Goal: Task Accomplishment & Management: Manage account settings

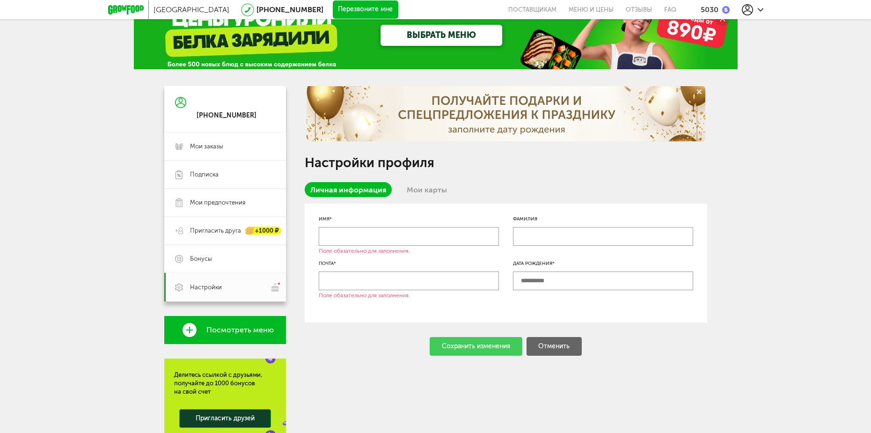
scroll to position [7, 0]
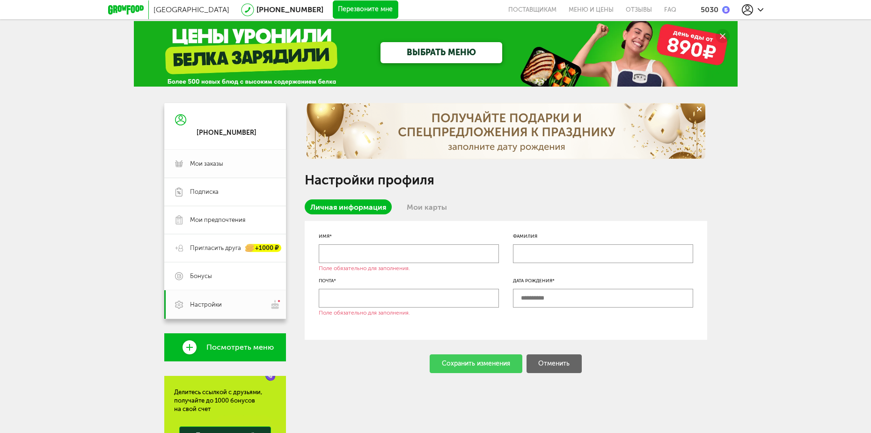
click at [220, 165] on span "Мои заказы" at bounding box center [206, 164] width 33 height 8
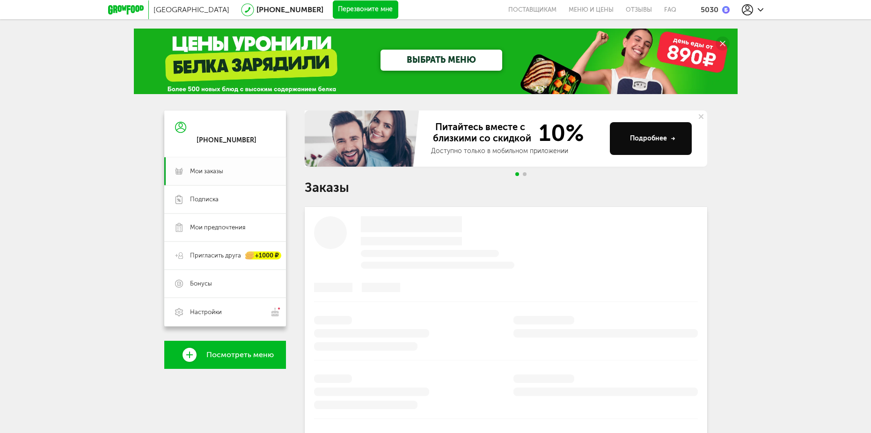
click at [210, 204] on link "Подписка" at bounding box center [225, 199] width 122 height 28
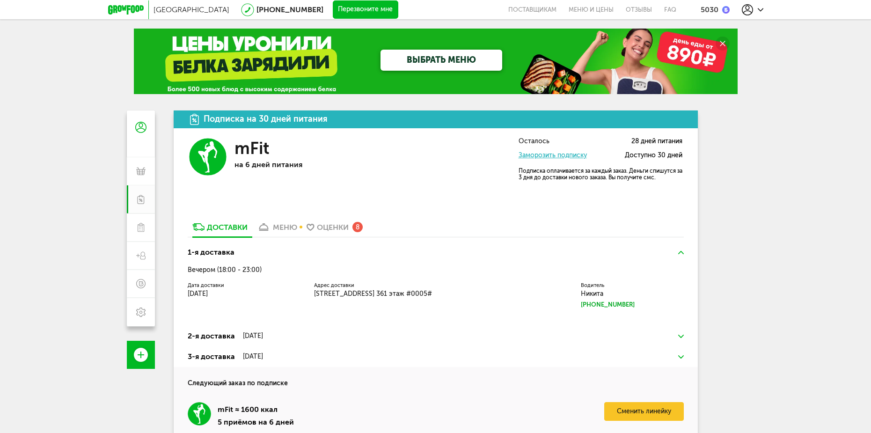
click at [759, 15] on div at bounding box center [753, 9] width 22 height 11
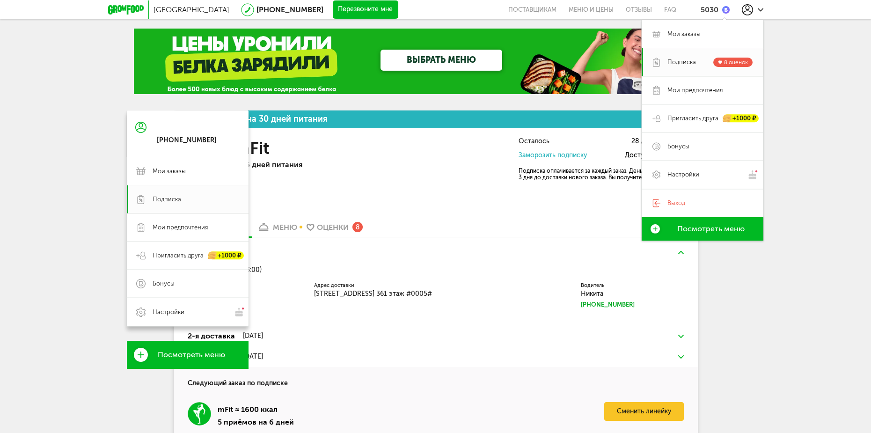
click at [137, 126] on icon at bounding box center [140, 127] width 11 height 70
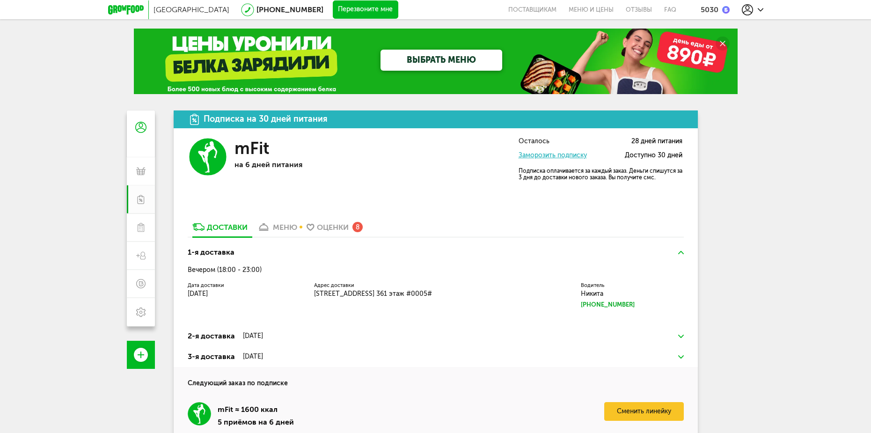
click at [132, 9] on icon at bounding box center [126, 9] width 36 height 9
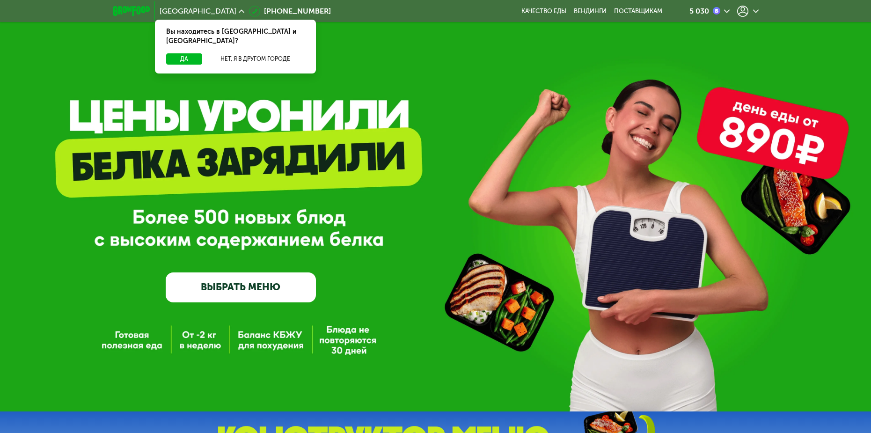
click at [752, 8] on div at bounding box center [748, 11] width 22 height 11
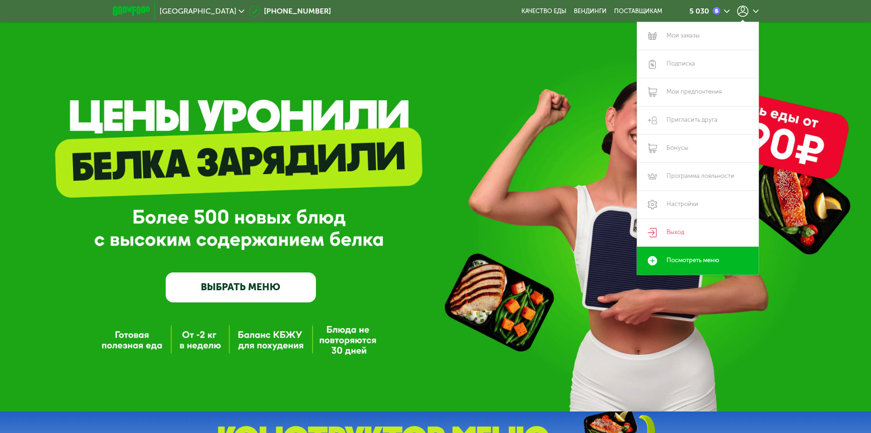
click at [752, 8] on div at bounding box center [748, 11] width 22 height 11
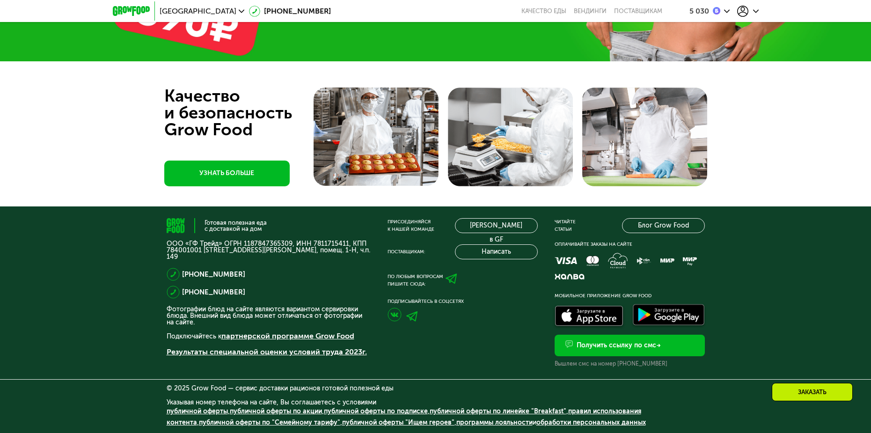
scroll to position [3088, 0]
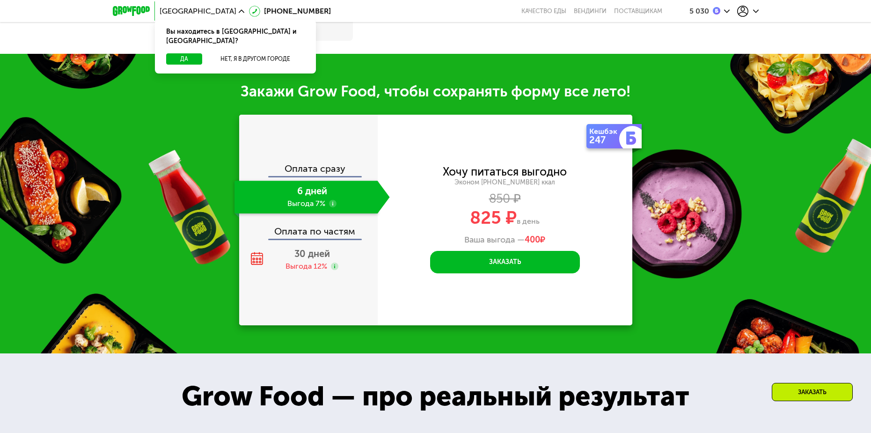
scroll to position [1217, 0]
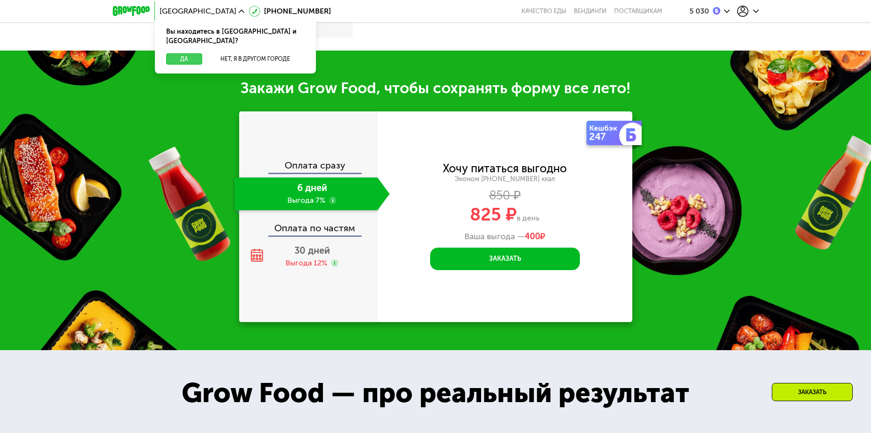
click at [180, 53] on button "Да" at bounding box center [184, 58] width 36 height 11
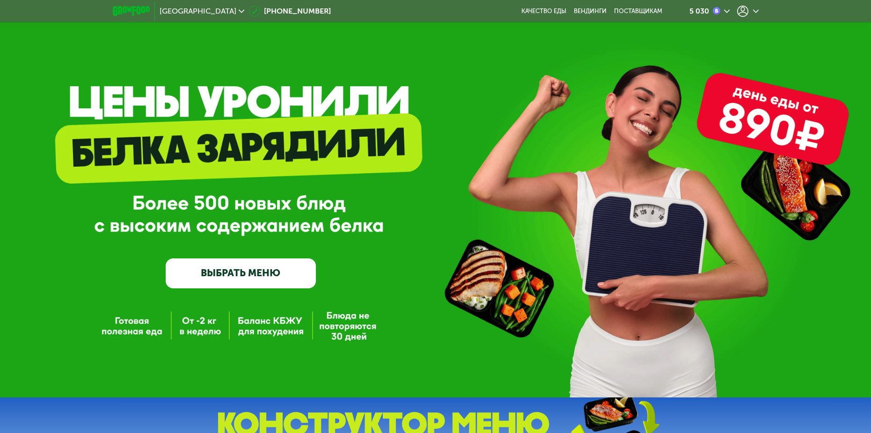
scroll to position [0, 0]
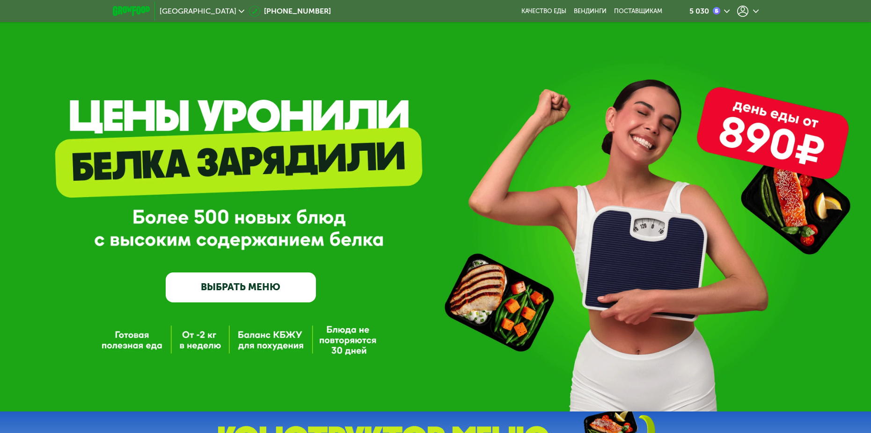
click at [749, 13] on div at bounding box center [748, 11] width 22 height 11
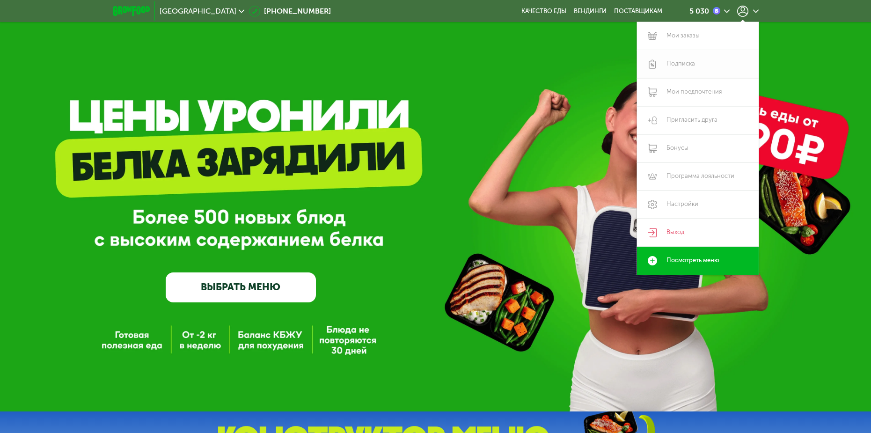
click at [689, 70] on link "Подписка" at bounding box center [698, 64] width 122 height 28
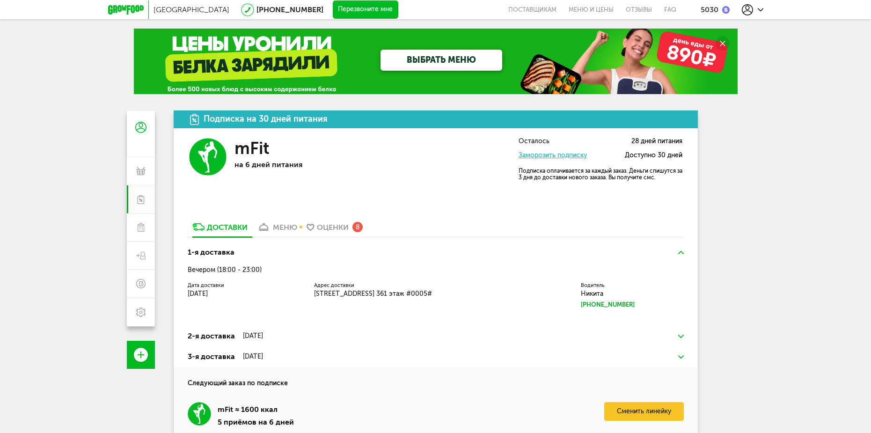
click at [258, 142] on h3 "mFit" at bounding box center [252, 148] width 35 height 20
click at [317, 118] on div "Подписка на 30 дней питания" at bounding box center [266, 119] width 124 height 9
click at [347, 117] on div "Подписка на 30 дней питания" at bounding box center [436, 120] width 524 height 18
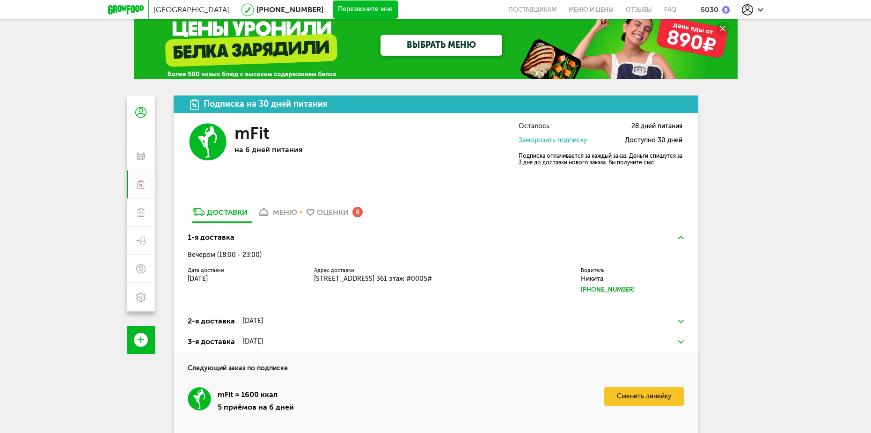
scroll to position [47, 0]
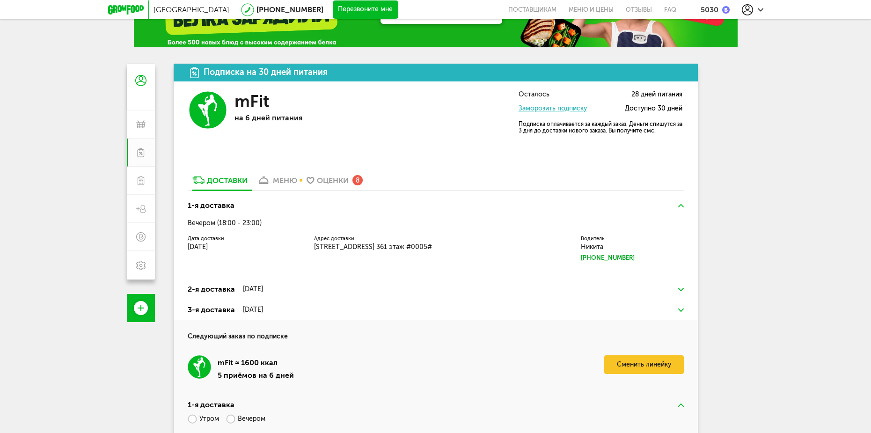
click at [603, 90] on div "mFit на 6 дней питания Осталось 28 дней питания Заморозить подписку Доступно 30…" at bounding box center [436, 116] width 524 height 71
click at [603, 92] on div "Осталось 28 дней питания" at bounding box center [601, 94] width 164 height 7
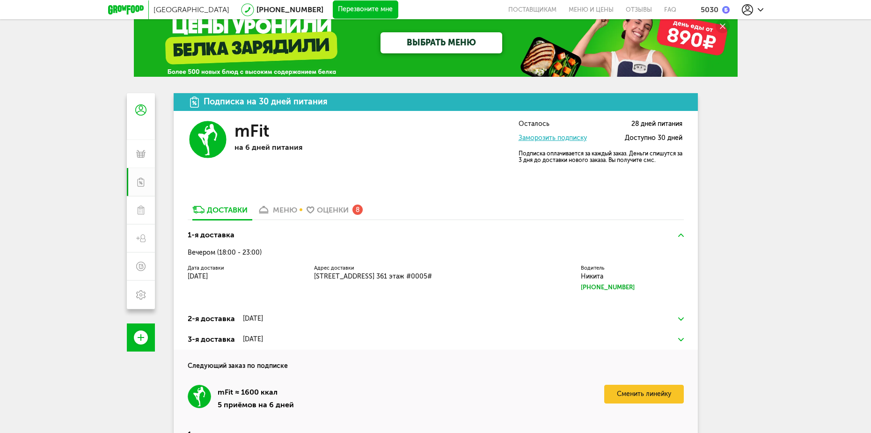
scroll to position [0, 0]
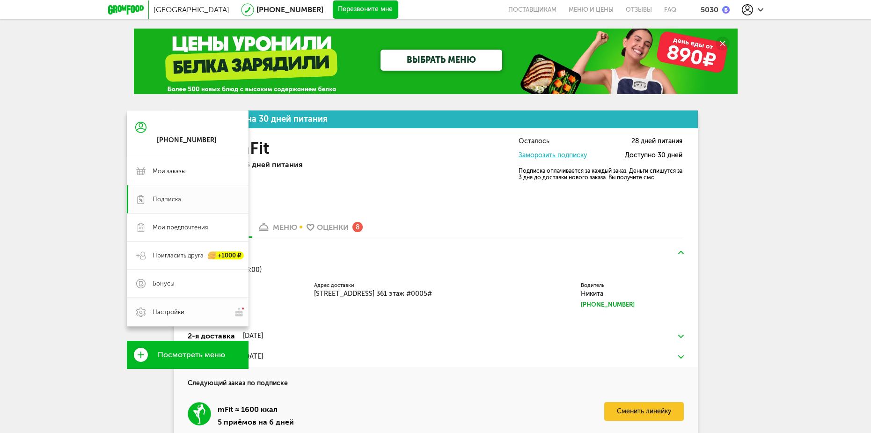
click at [147, 317] on link "Настройки" at bounding box center [188, 312] width 122 height 29
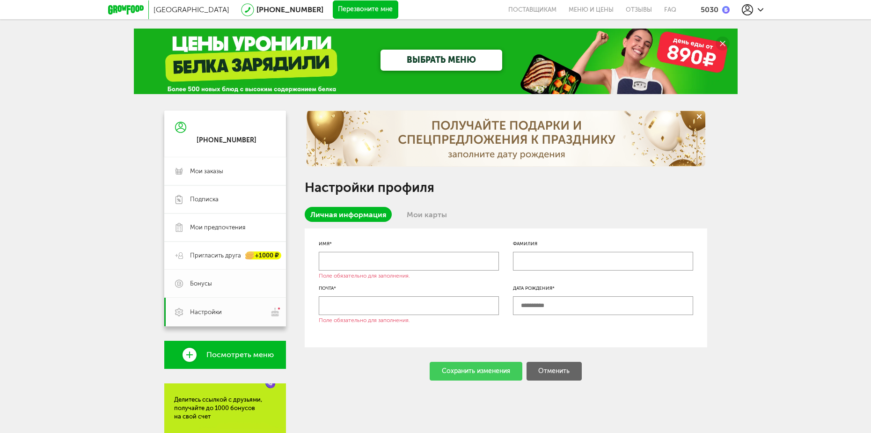
click at [221, 282] on span "Бонусы" at bounding box center [232, 284] width 85 height 8
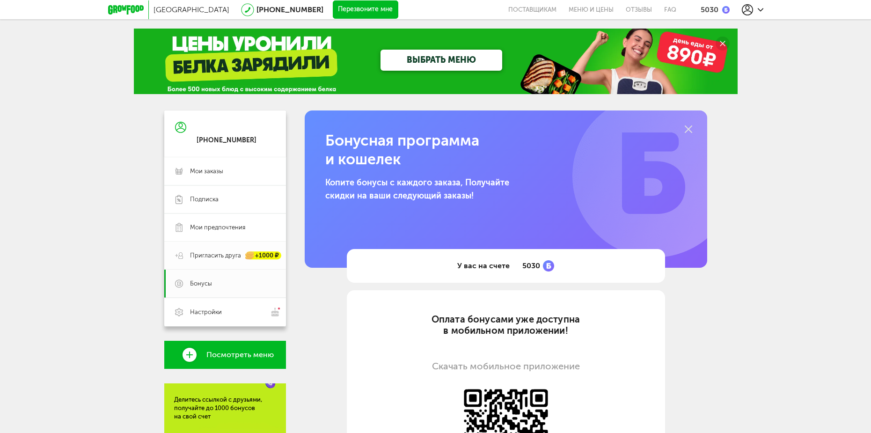
click at [219, 255] on span "Пригласить друга" at bounding box center [215, 255] width 51 height 8
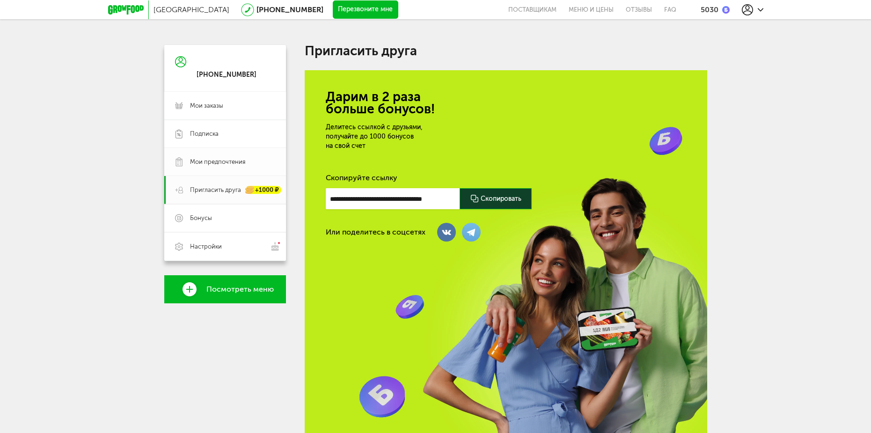
click at [214, 165] on span "Мои предпочтения" at bounding box center [217, 162] width 55 height 8
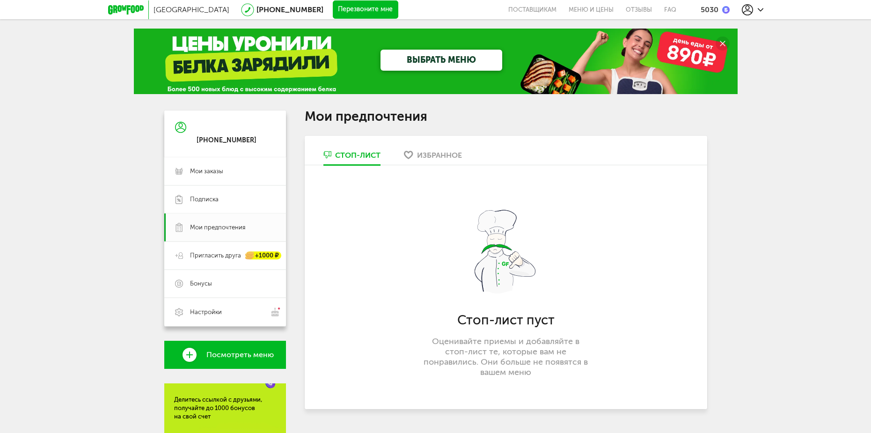
click at [417, 153] on link "Избранное" at bounding box center [432, 157] width 67 height 15
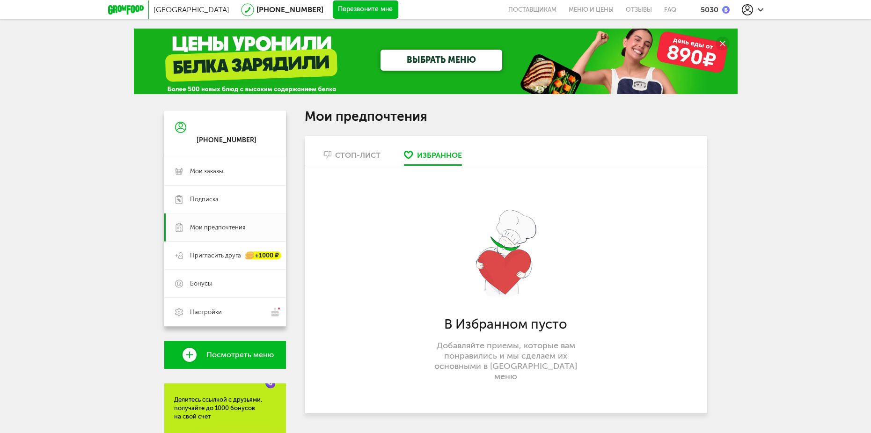
click at [352, 163] on link "Стоп-лист" at bounding box center [352, 157] width 67 height 15
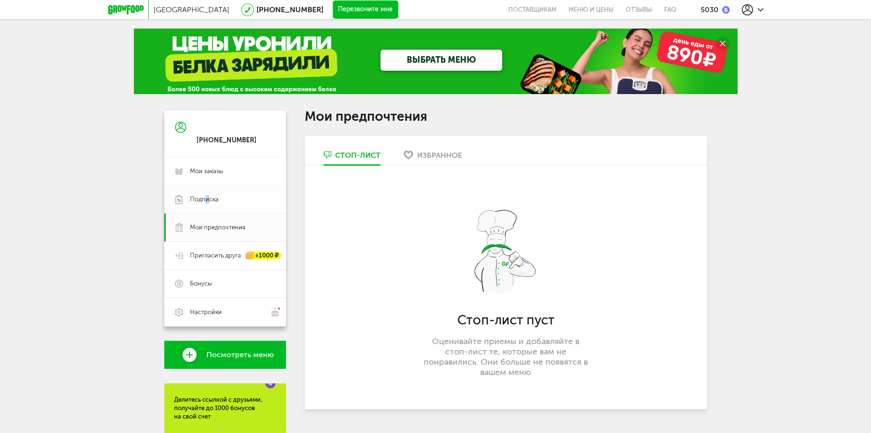
click at [204, 203] on span "Подписка" at bounding box center [204, 199] width 29 height 8
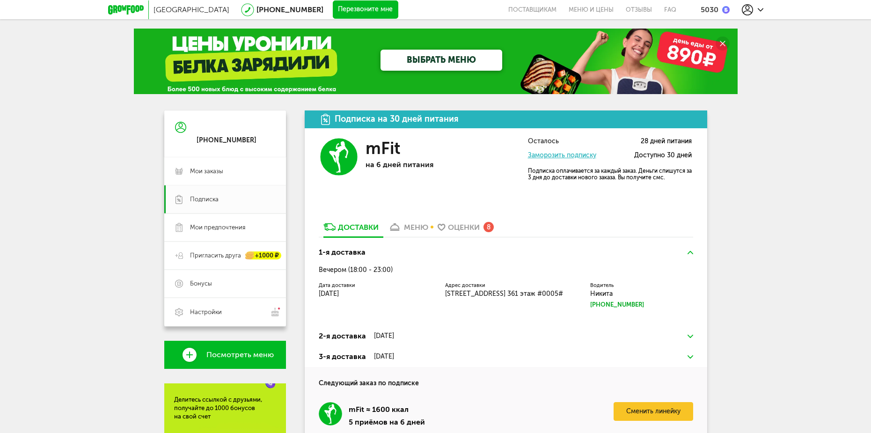
click at [192, 128] on div "+7 (925) 760-88-23" at bounding box center [225, 134] width 122 height 47
